Goal: Obtain resource: Obtain resource

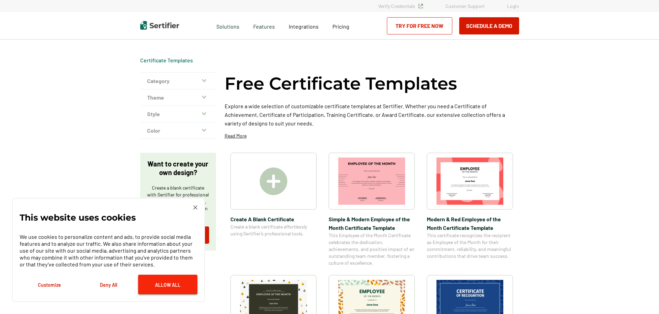
click at [165, 282] on button "Allow All" at bounding box center [167, 285] width 59 height 20
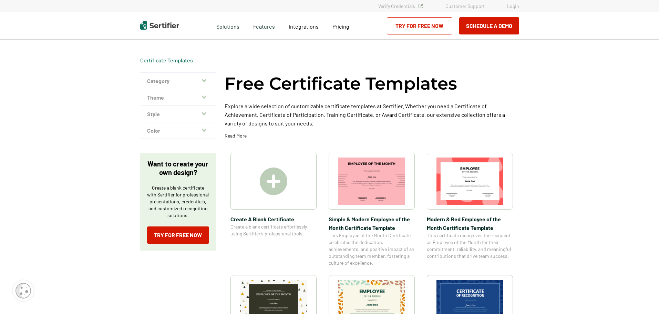
click at [204, 79] on icon "button" at bounding box center [204, 81] width 4 height 6
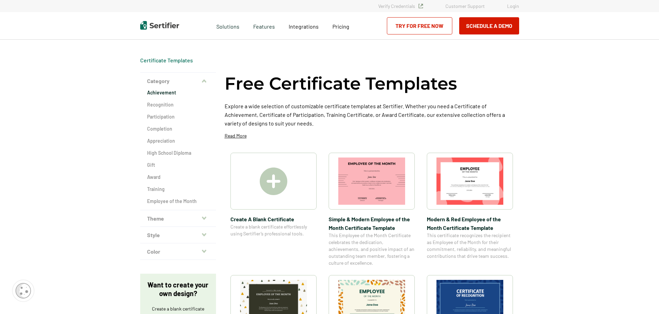
click at [167, 90] on h2 "Achievement" at bounding box center [178, 92] width 62 height 7
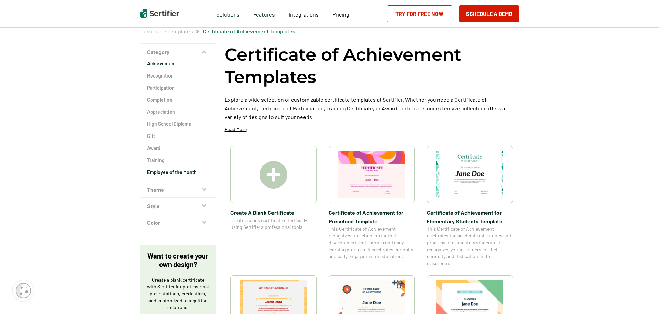
scroll to position [103, 0]
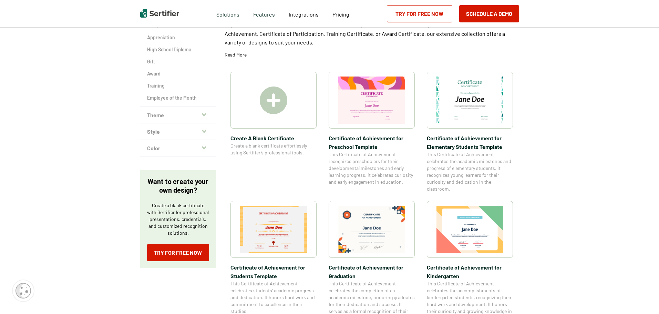
click at [270, 100] on img at bounding box center [274, 100] width 28 height 28
